Goal: Register for event/course

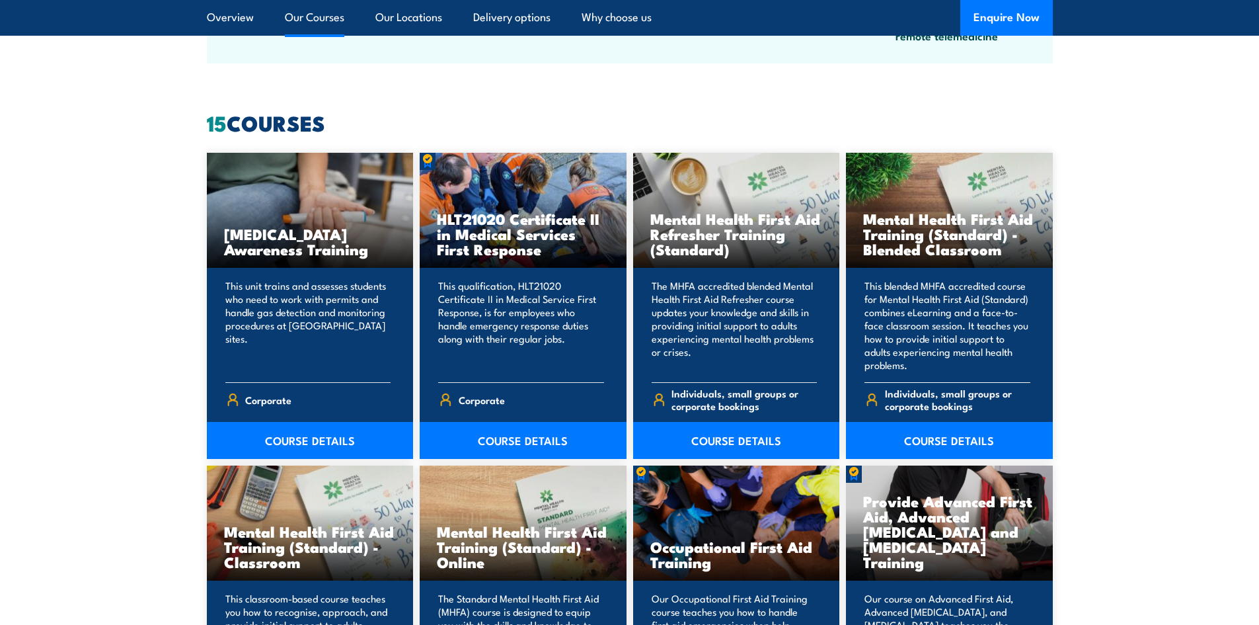
scroll to position [992, 0]
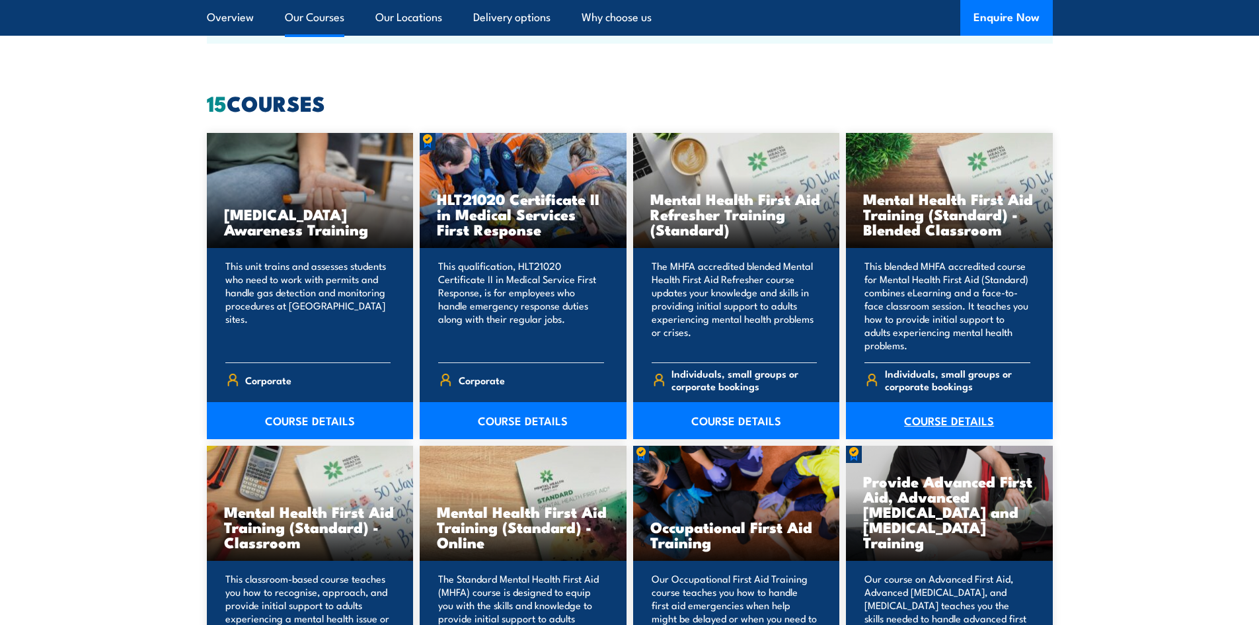
click at [973, 417] on link "COURSE DETAILS" at bounding box center [949, 420] width 207 height 37
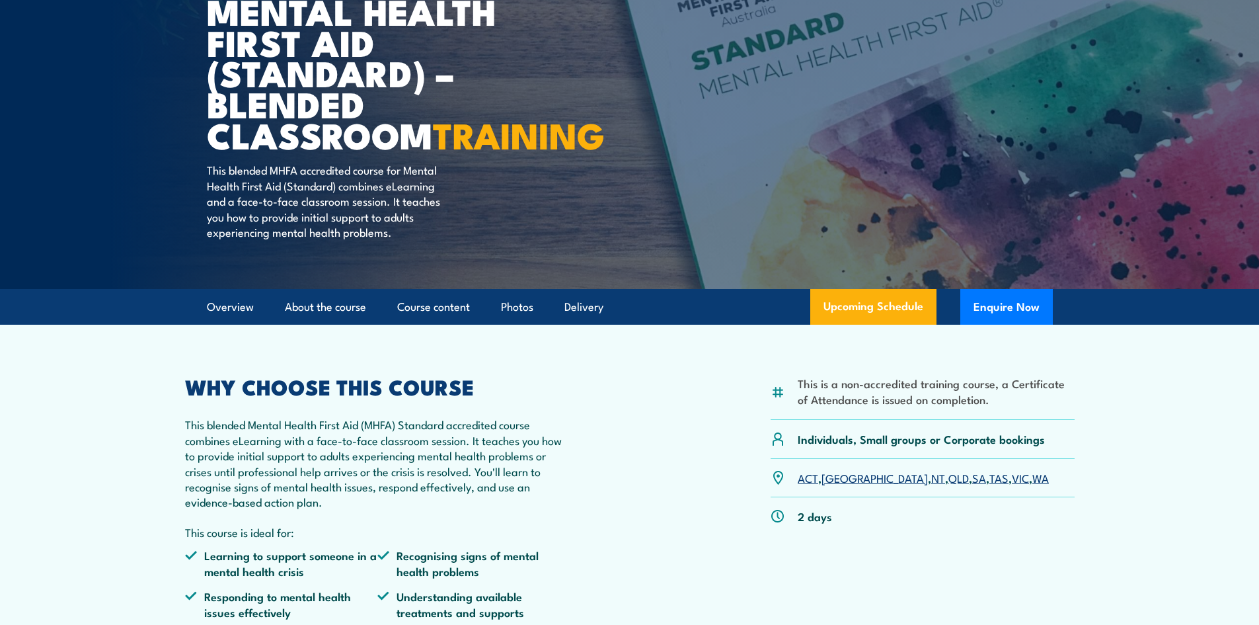
scroll to position [132, 0]
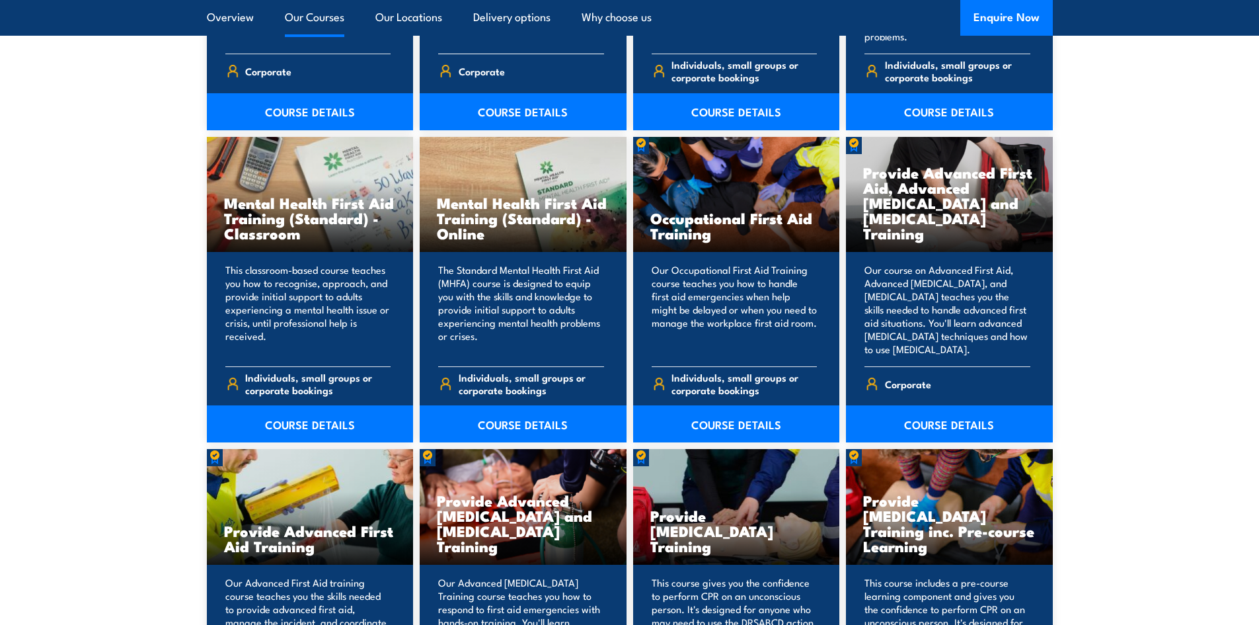
scroll to position [1322, 0]
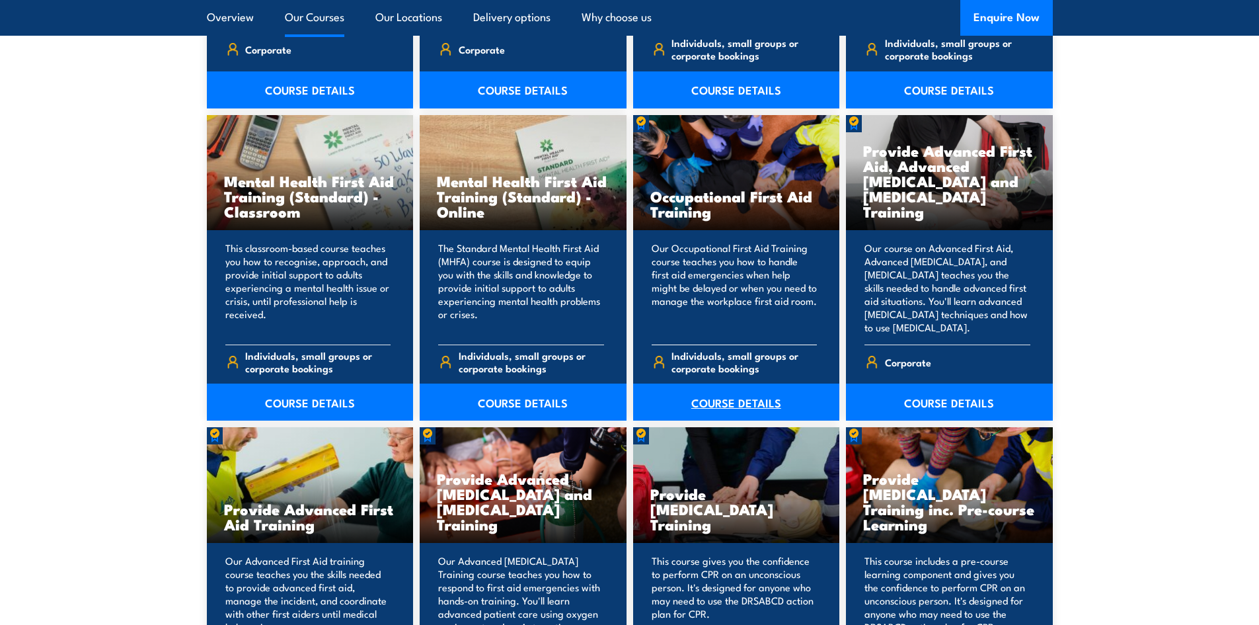
click at [723, 399] on link "COURSE DETAILS" at bounding box center [736, 401] width 207 height 37
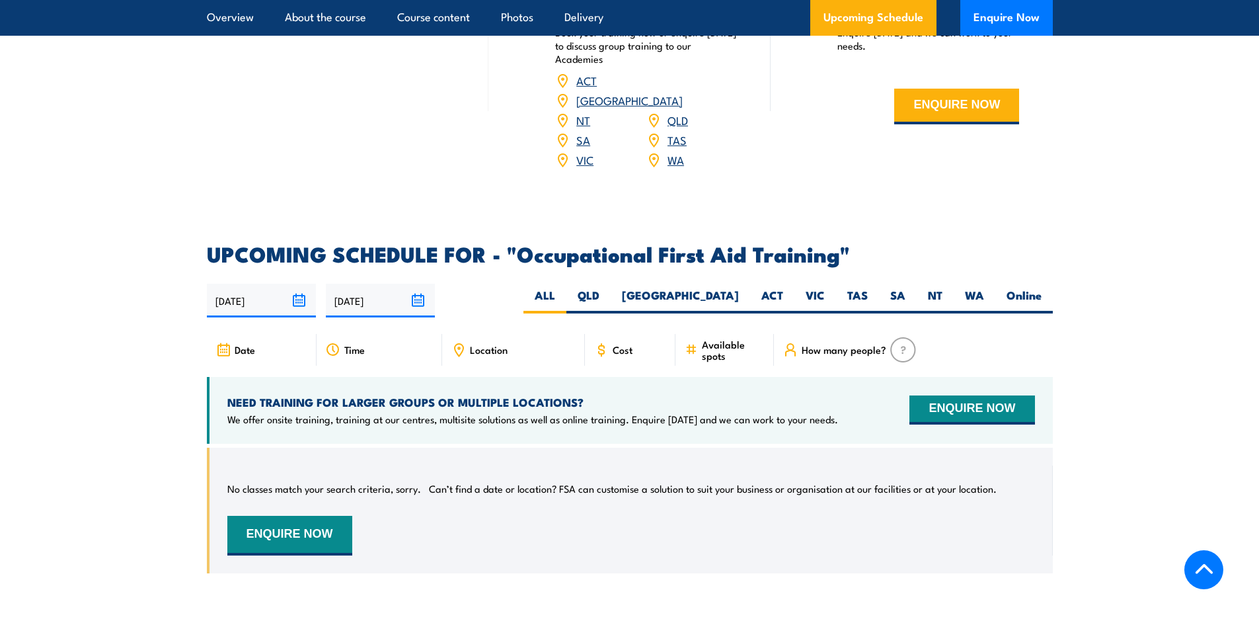
scroll to position [2182, 0]
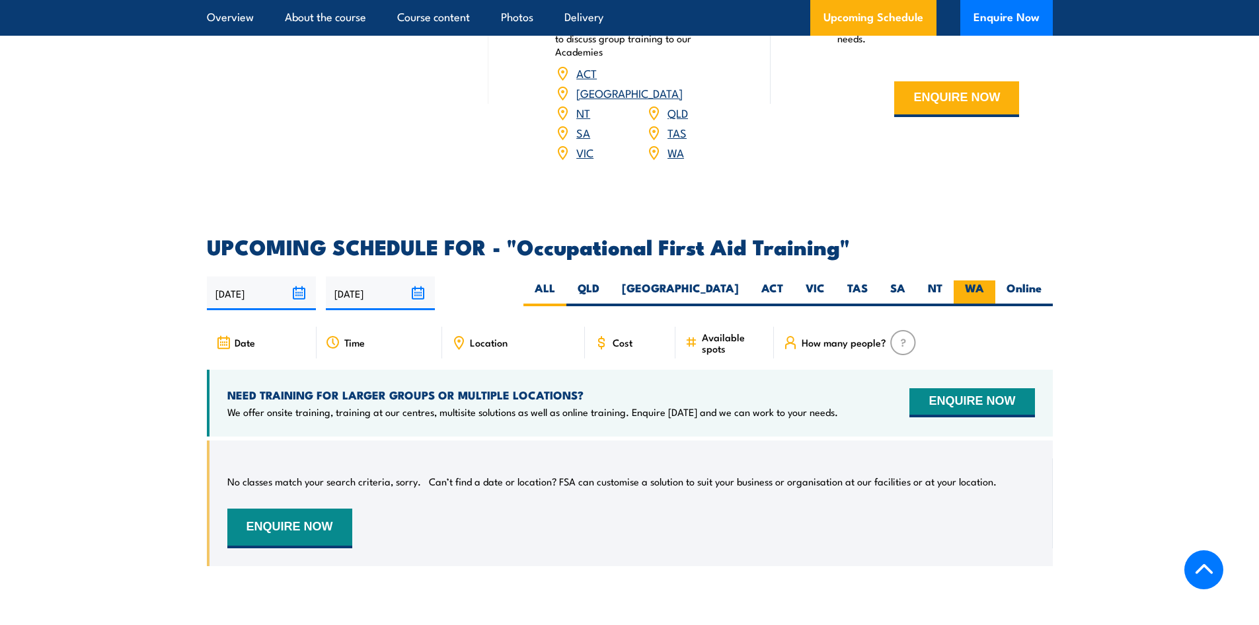
click at [961, 280] on label "WA" at bounding box center [975, 293] width 42 height 26
click at [984, 280] on input "WA" at bounding box center [988, 284] width 9 height 9
radio input "true"
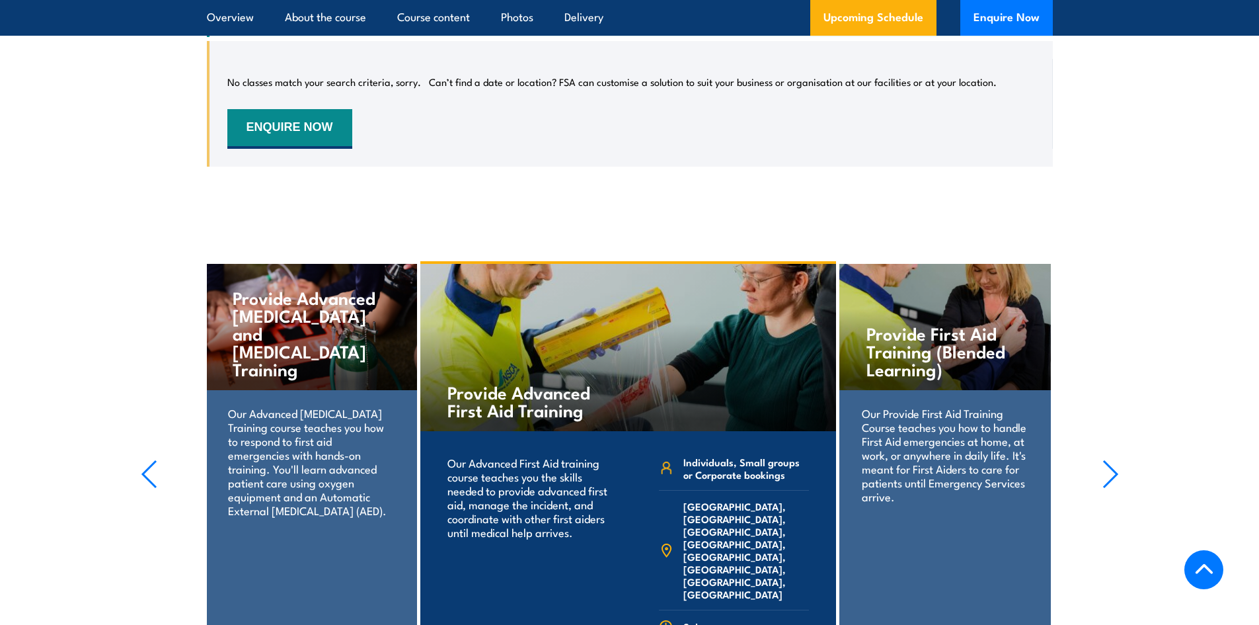
scroll to position [2647, 0]
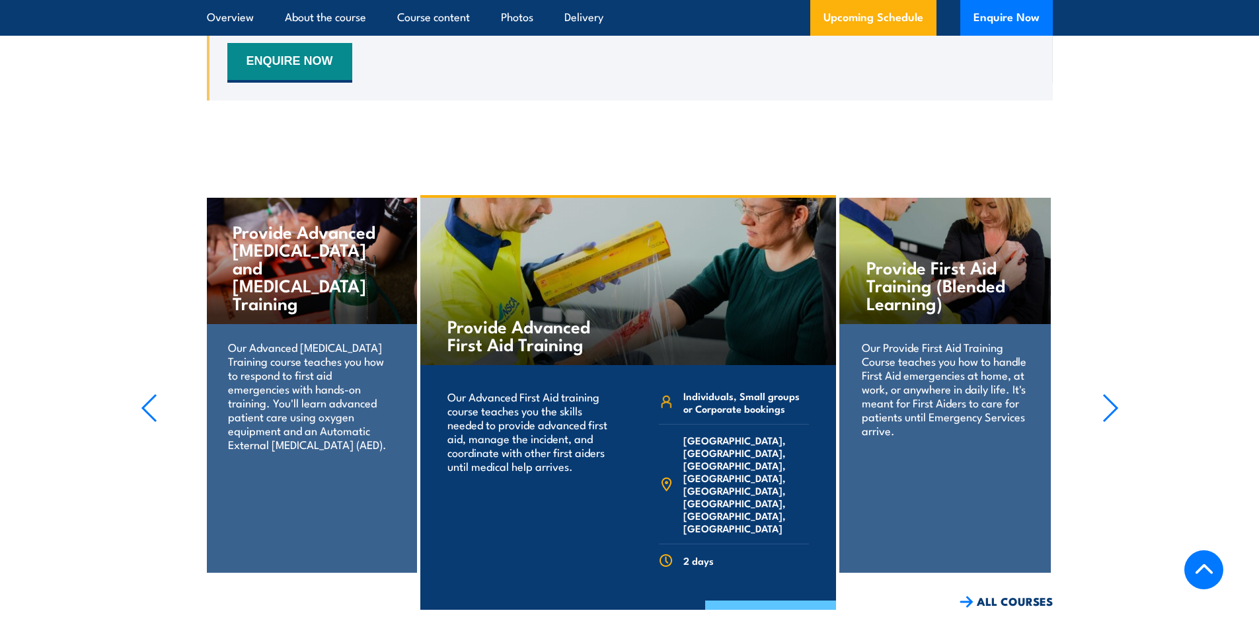
click at [742, 600] on link "COURSE DETAILS" at bounding box center [770, 617] width 131 height 34
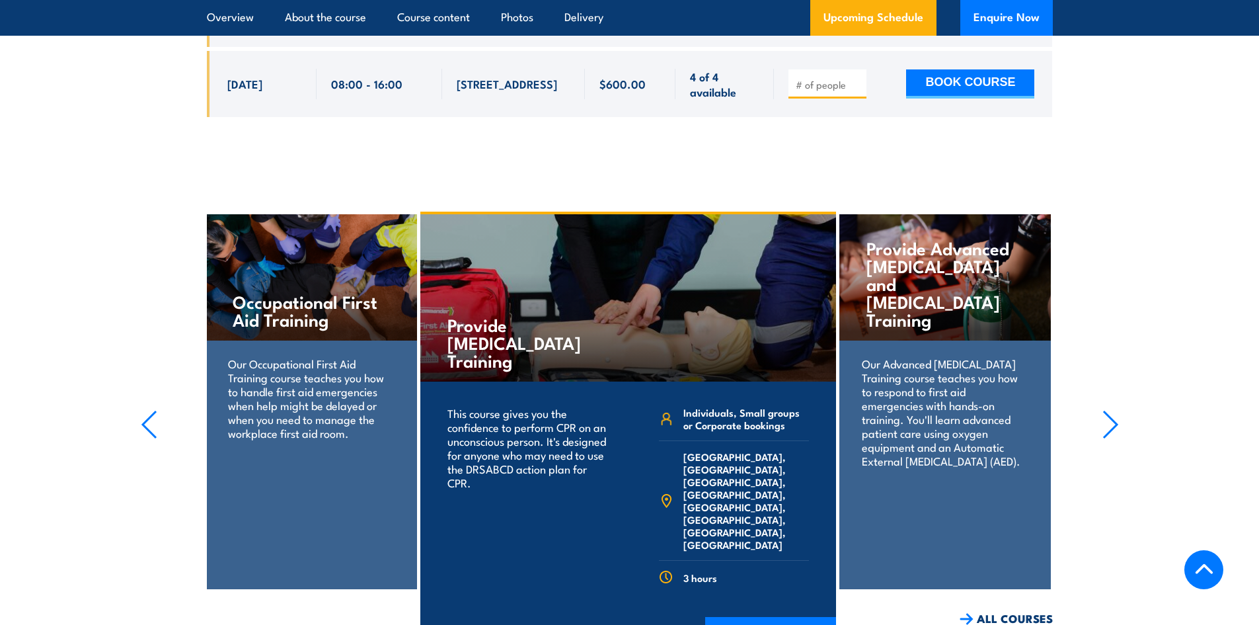
scroll to position [2380, 0]
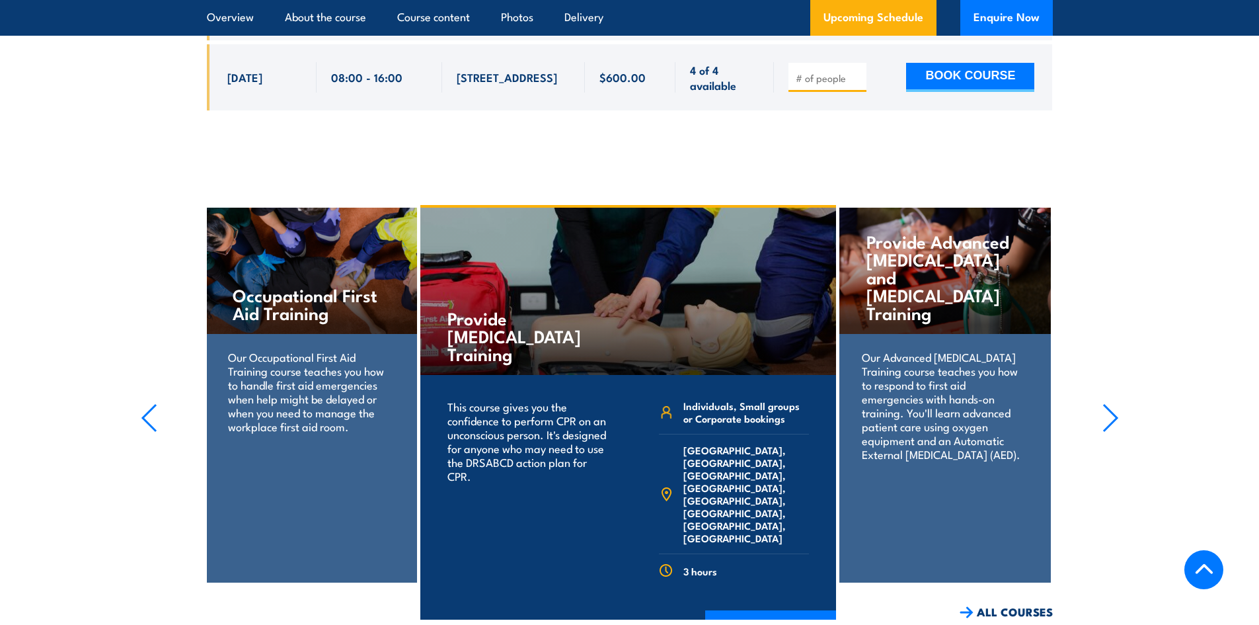
click at [1090, 378] on section "Provide Advanced Resuscitation and Oxygen Therapy Training Our Advanced Resusci…" at bounding box center [629, 412] width 1259 height 415
click at [1109, 403] on icon "button" at bounding box center [1111, 417] width 17 height 29
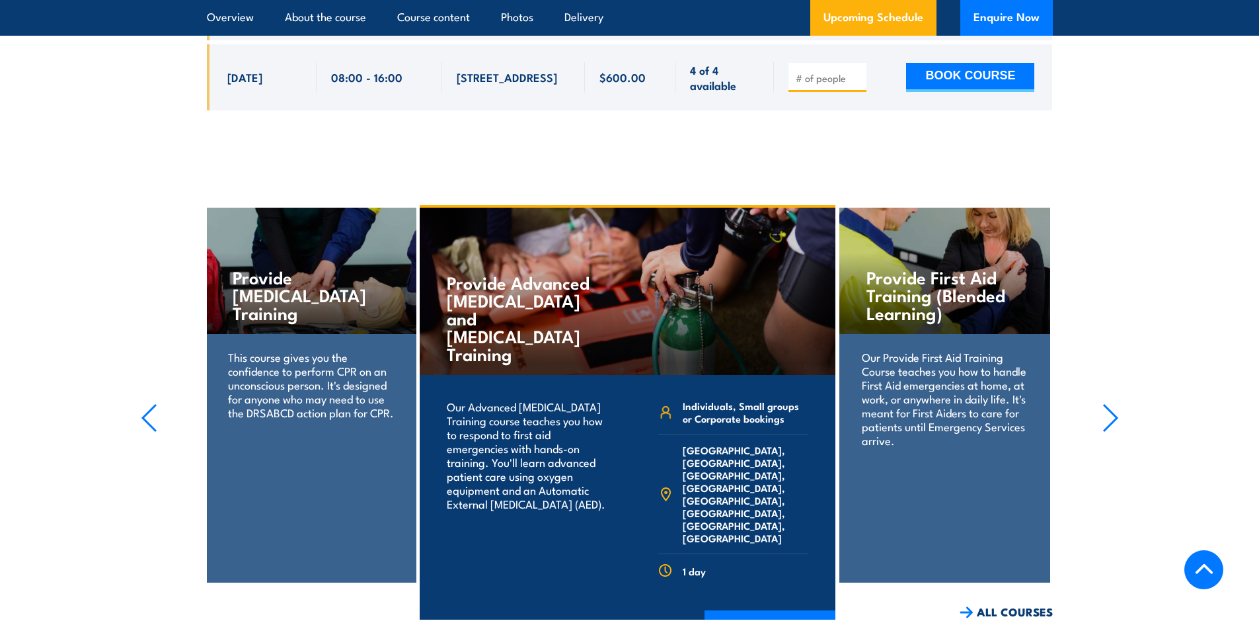
click at [1109, 403] on icon "button" at bounding box center [1111, 417] width 17 height 29
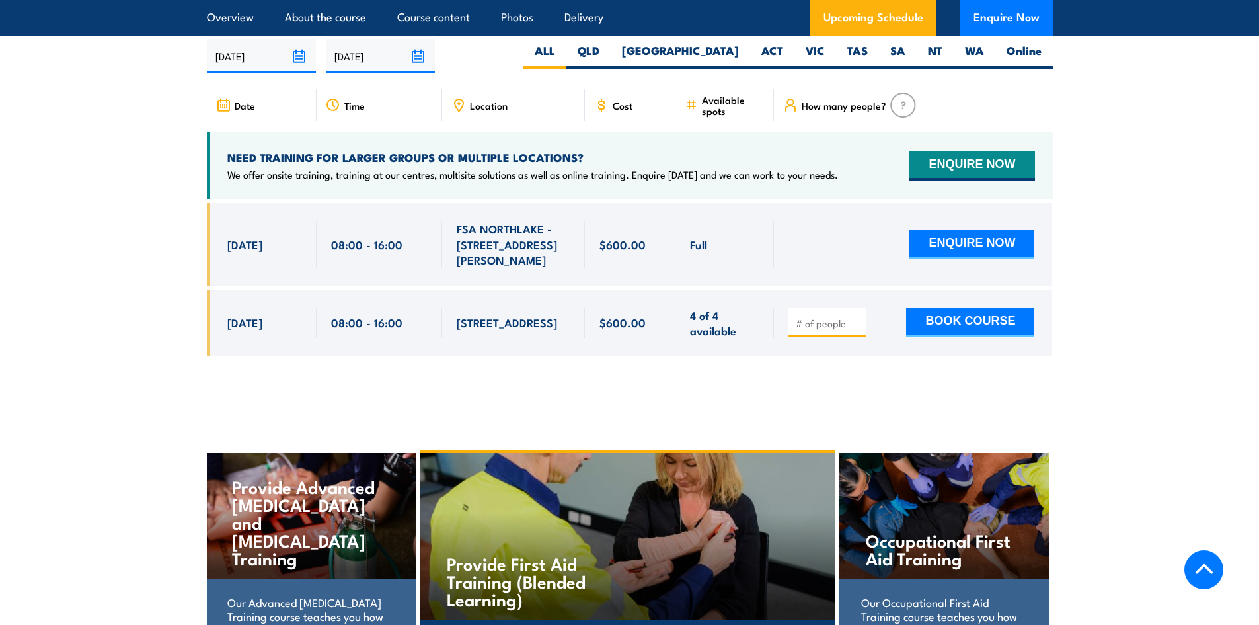
scroll to position [2446, 0]
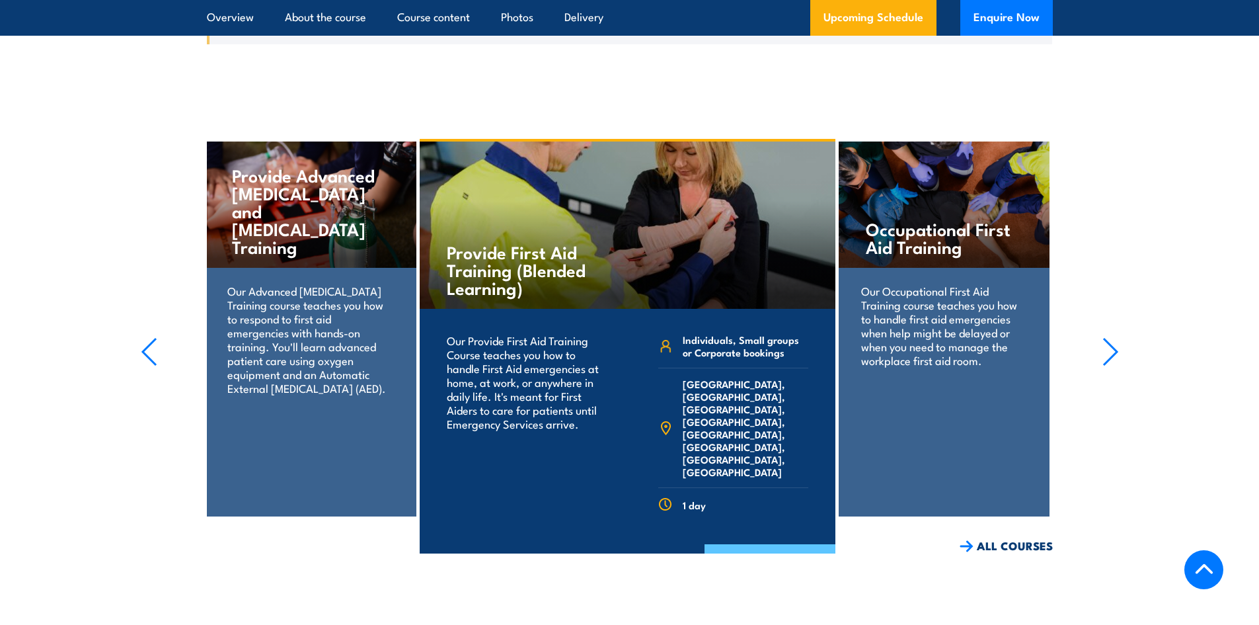
click at [776, 544] on link "COURSE DETAILS" at bounding box center [770, 561] width 131 height 34
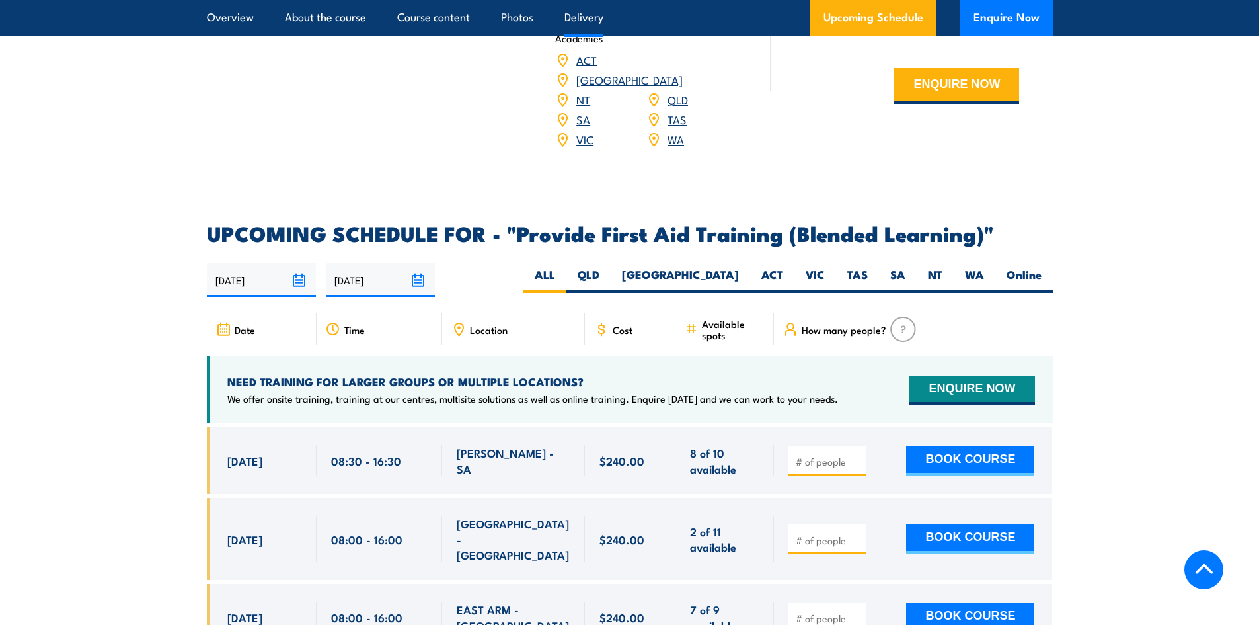
scroll to position [2380, 0]
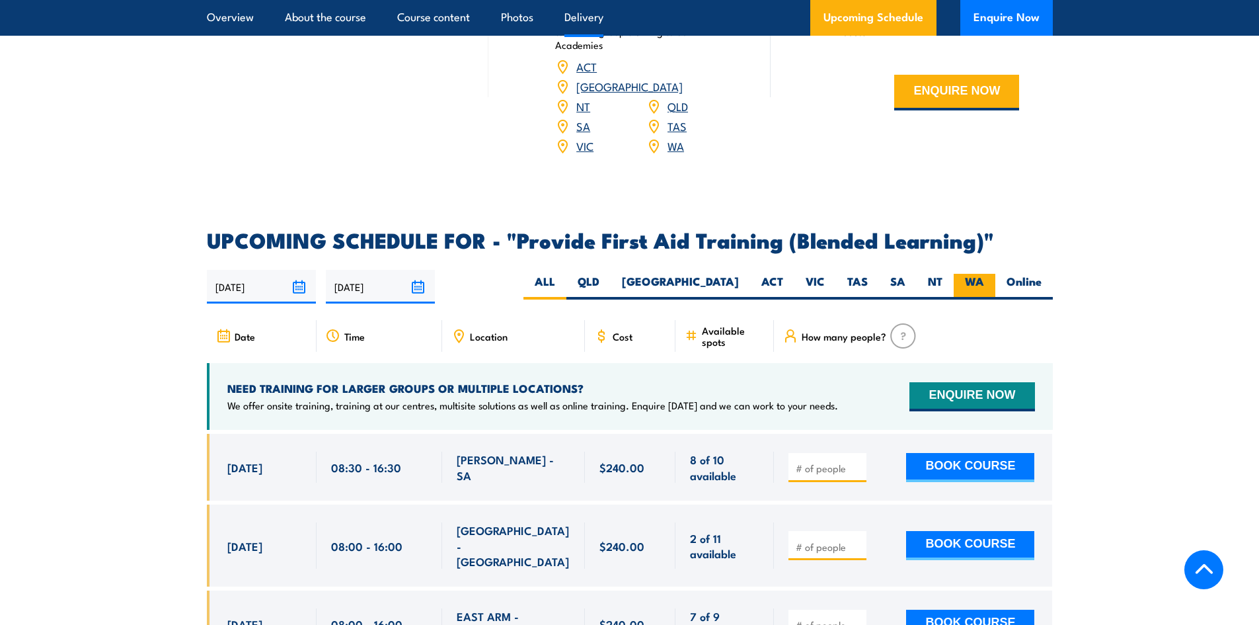
click at [963, 295] on label "WA" at bounding box center [975, 287] width 42 height 26
click at [984, 282] on input "WA" at bounding box center [988, 278] width 9 height 9
radio input "true"
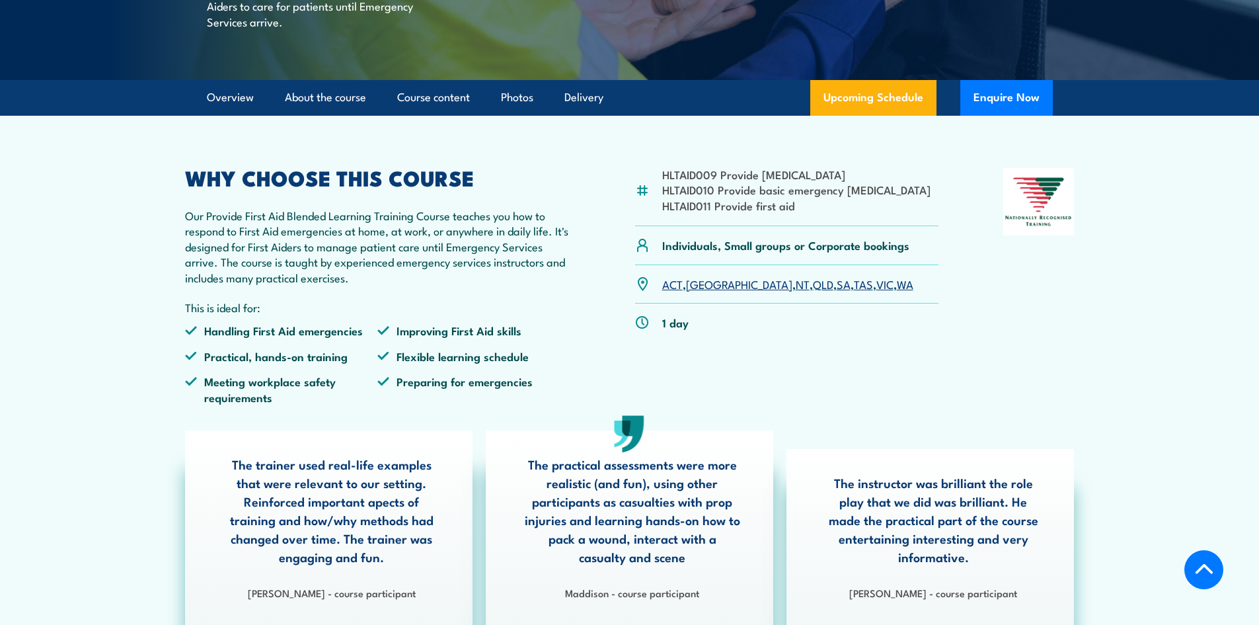
scroll to position [198, 0]
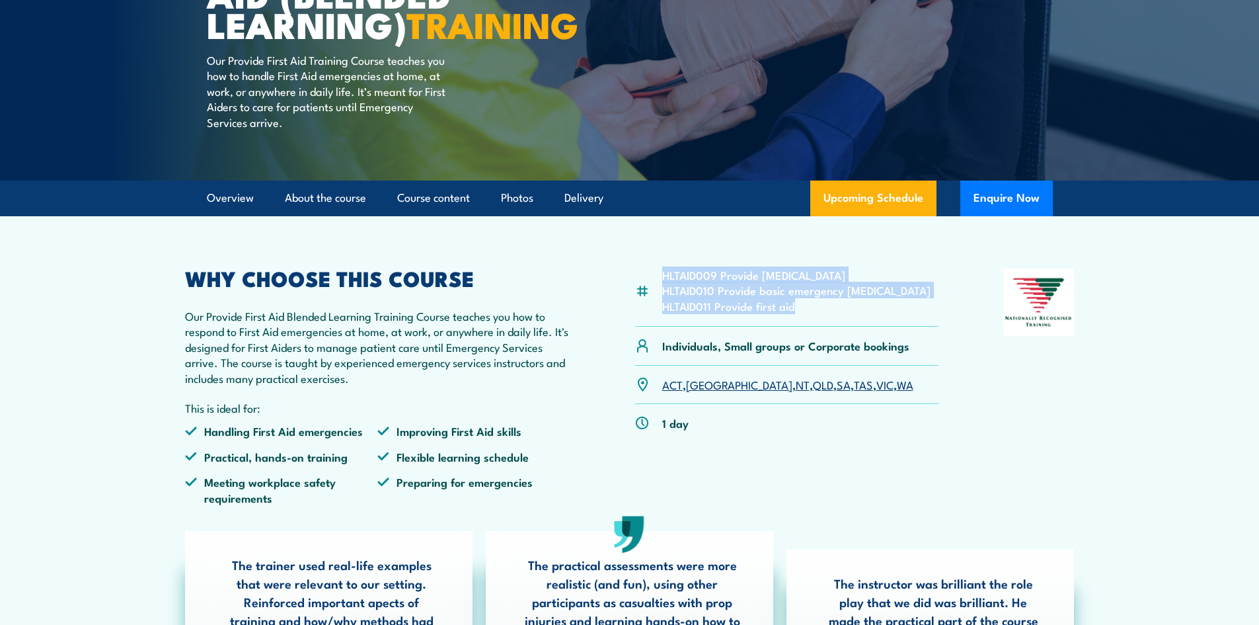
drag, startPoint x: 813, startPoint y: 333, endPoint x: 658, endPoint y: 300, distance: 158.8
click at [658, 300] on div "HLTAID009 Provide [MEDICAL_DATA] HLTAID010 Provide basic emergency [MEDICAL_DAT…" at bounding box center [787, 297] width 304 height 58
drag, startPoint x: 714, startPoint y: 324, endPoint x: 730, endPoint y: 321, distance: 16.1
click at [715, 298] on li "HLTAID010 Provide basic emergency [MEDICAL_DATA]" at bounding box center [796, 289] width 268 height 15
click at [783, 313] on li "HLTAID011 Provide first aid" at bounding box center [796, 305] width 268 height 15
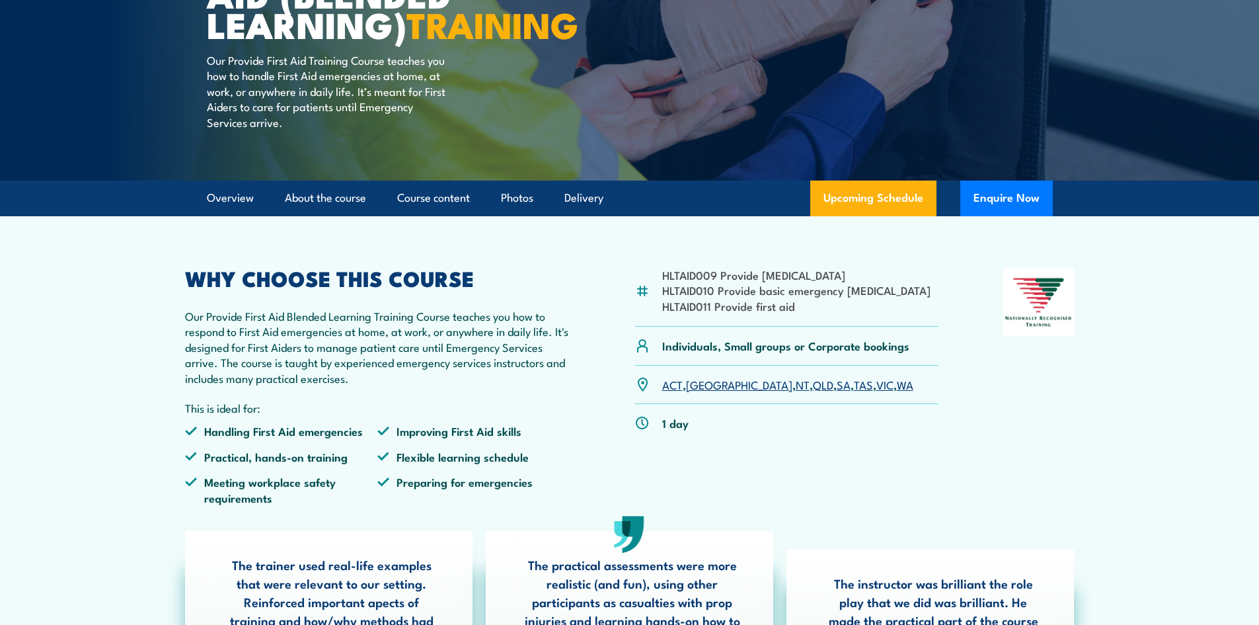
click at [804, 313] on li "HLTAID011 Provide first aid" at bounding box center [796, 305] width 268 height 15
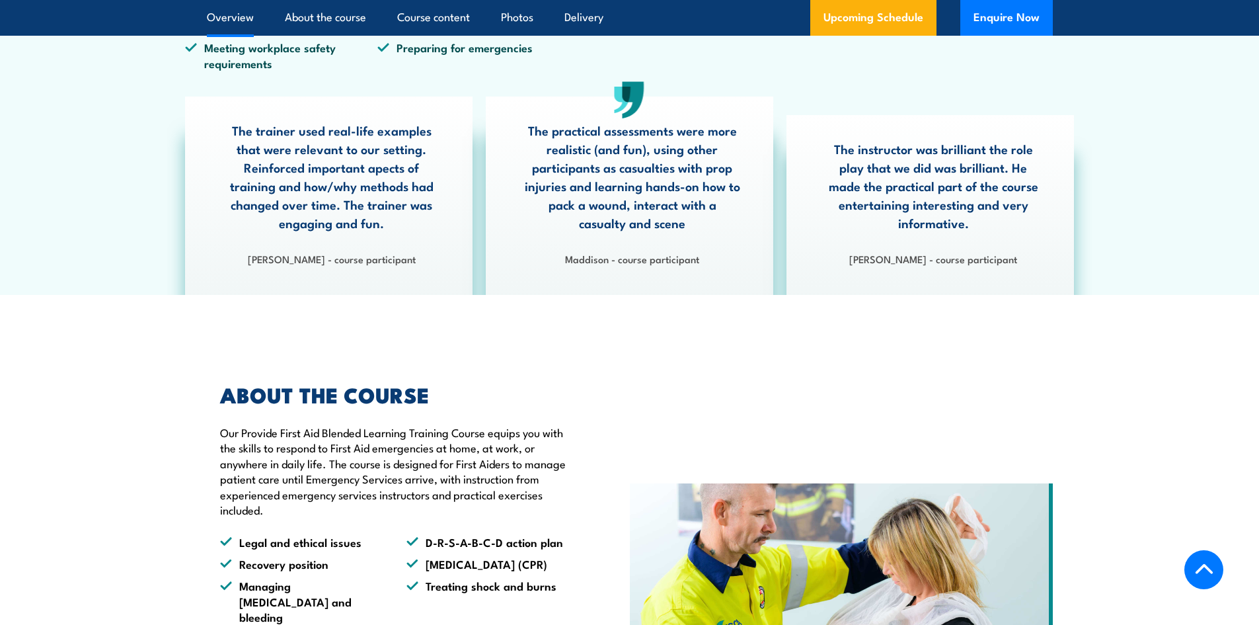
scroll to position [926, 0]
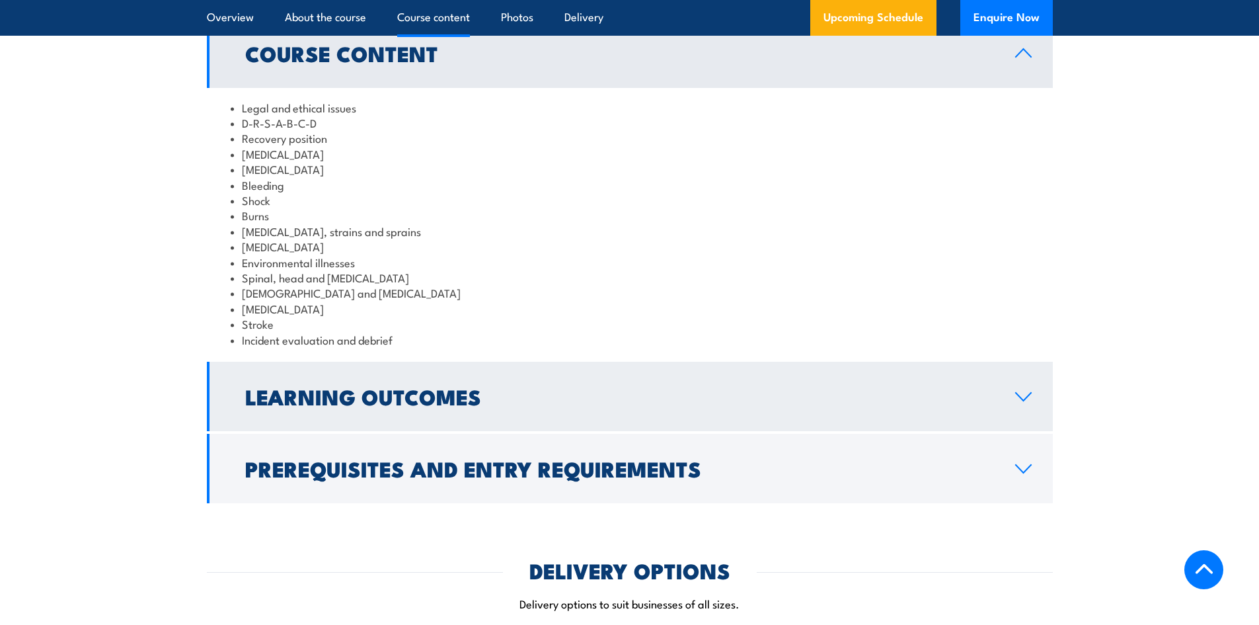
click at [557, 431] on link "Learning Outcomes" at bounding box center [630, 396] width 846 height 69
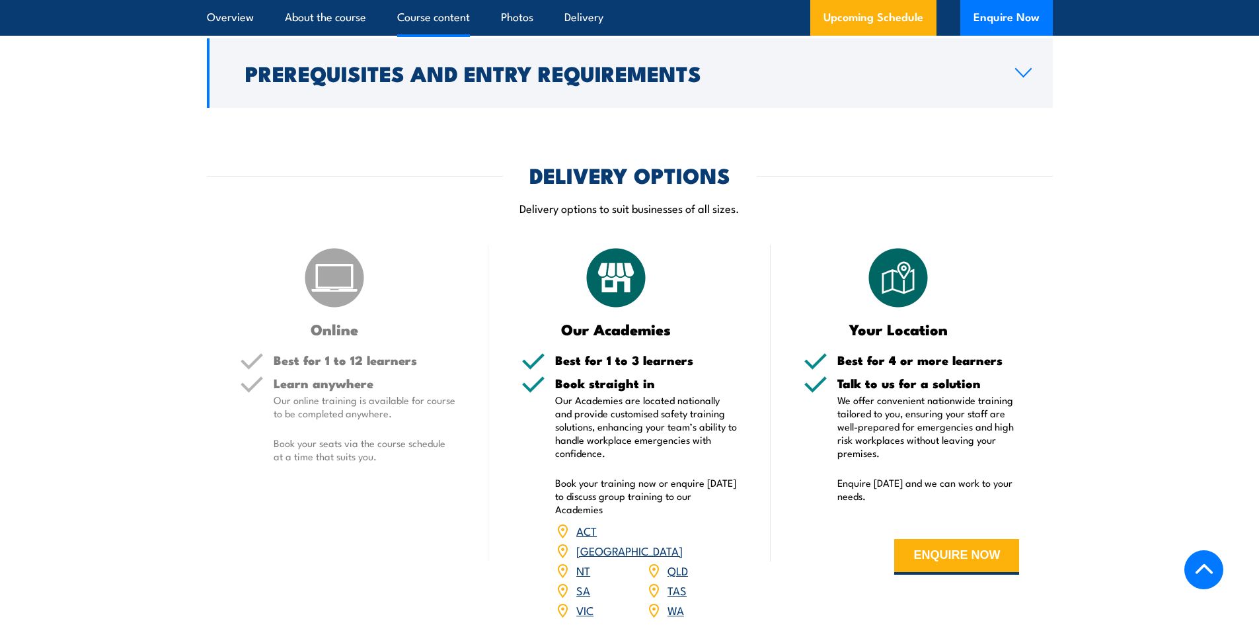
scroll to position [1587, 0]
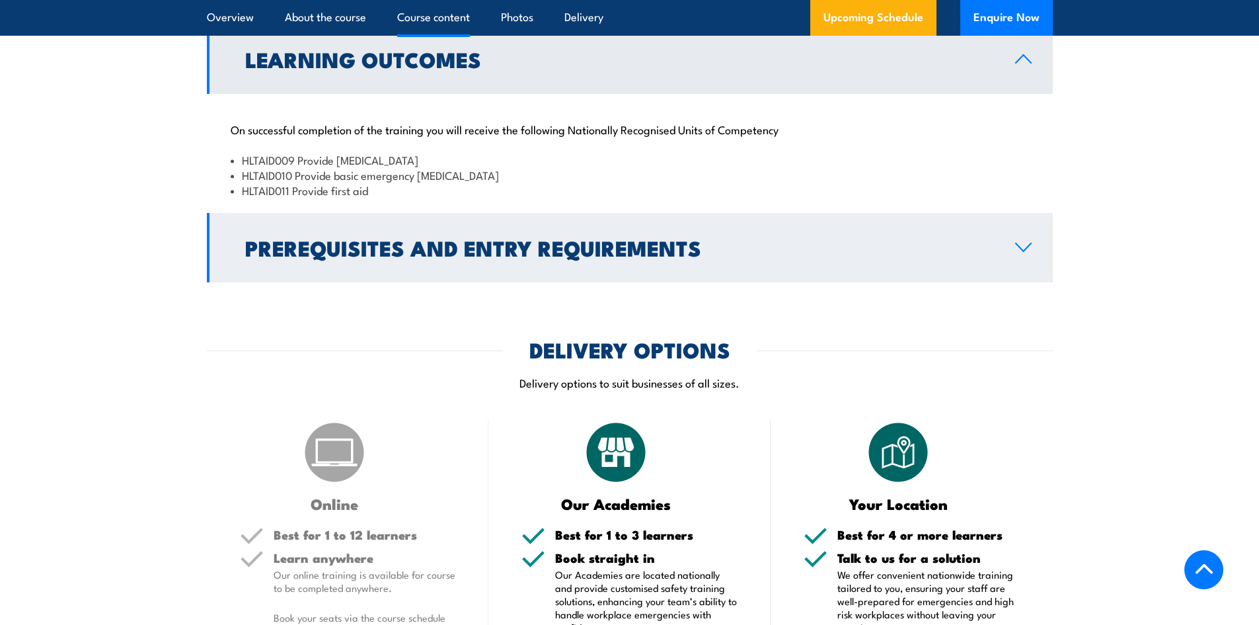
click at [633, 282] on link "Prerequisites and Entry Requirements" at bounding box center [630, 247] width 846 height 69
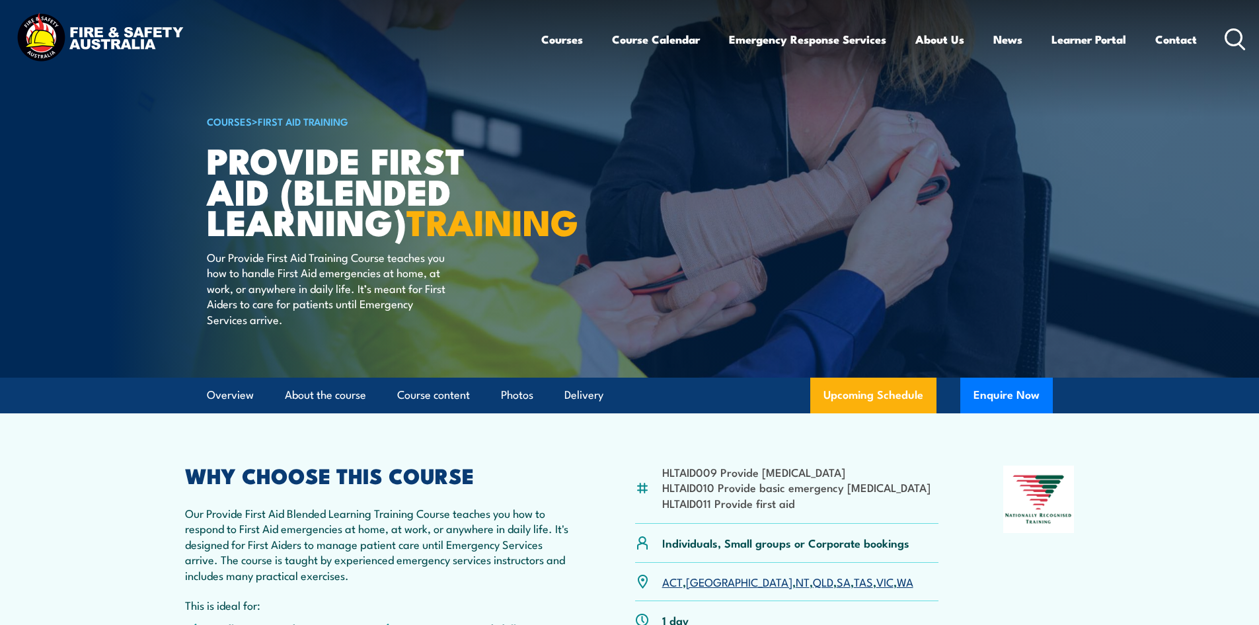
scroll to position [0, 0]
